Goal: Check status: Check status

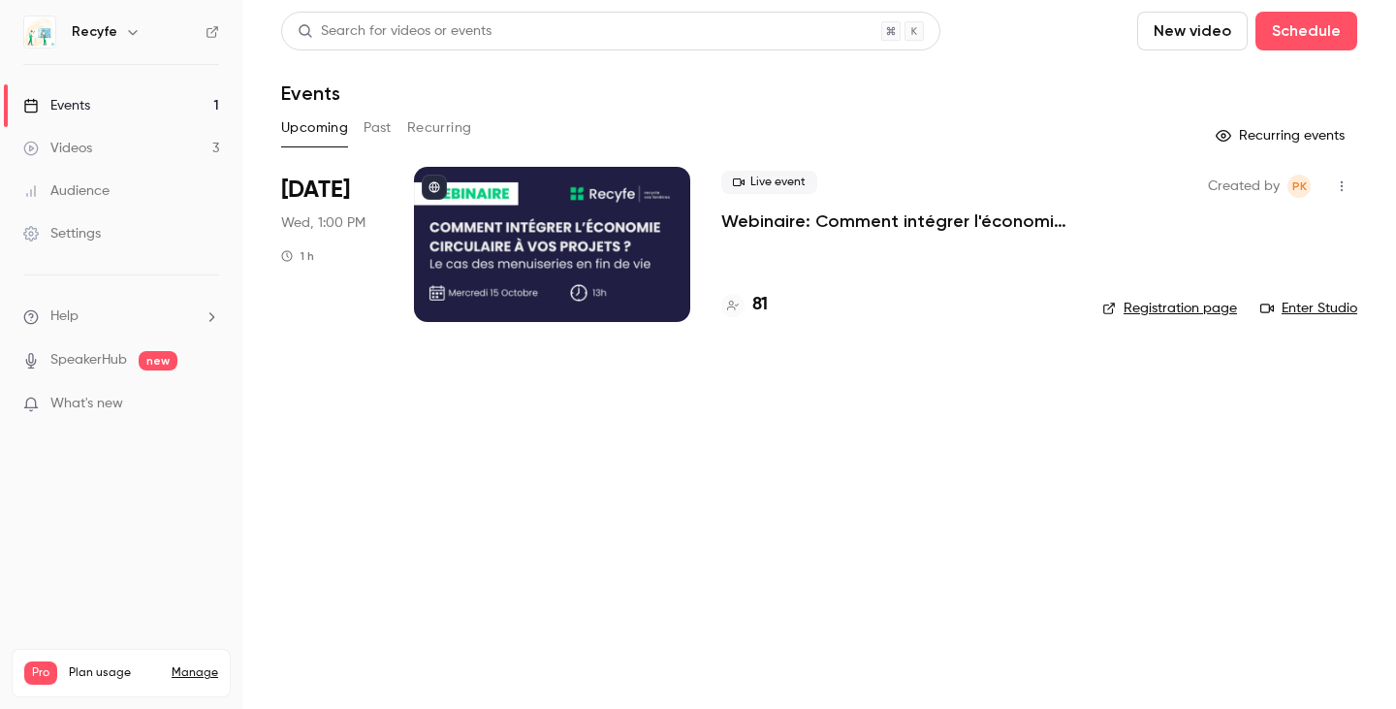
click at [759, 309] on h4 "81" at bounding box center [760, 305] width 16 height 26
